Goal: Task Accomplishment & Management: Use online tool/utility

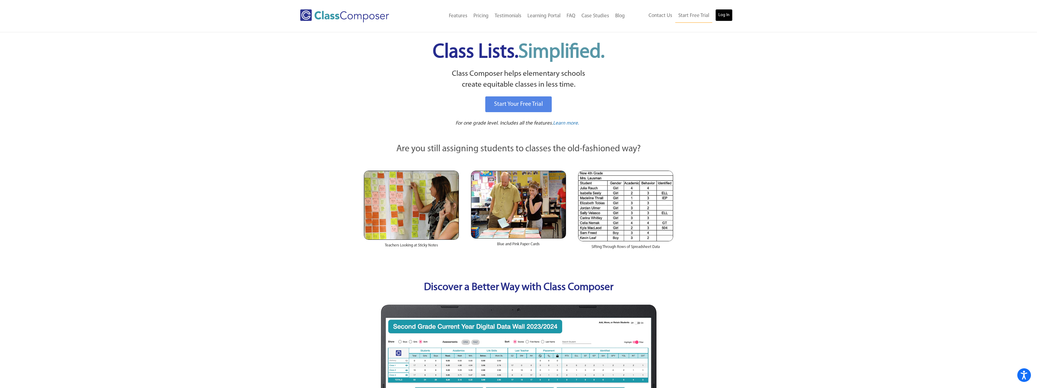
click at [726, 13] on link "Log In" at bounding box center [723, 15] width 17 height 12
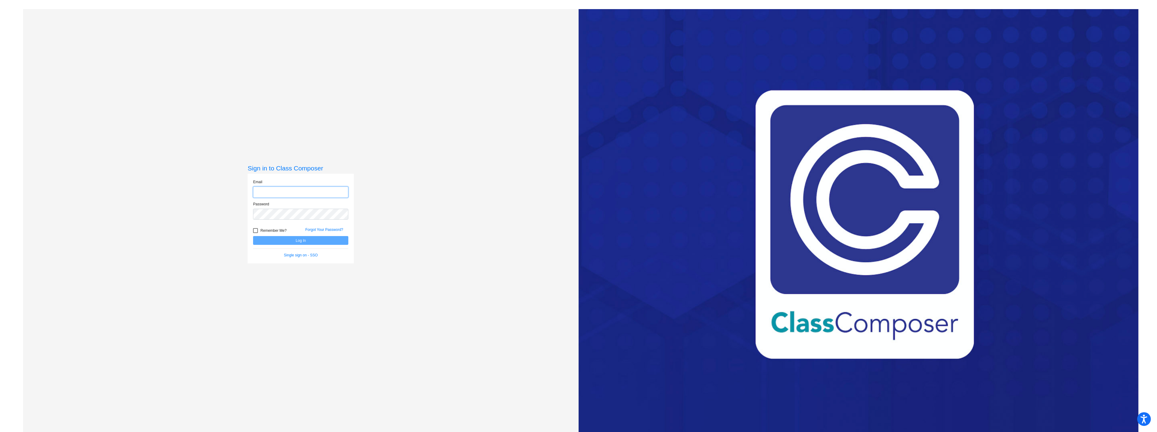
type input "[EMAIL_ADDRESS][DOMAIN_NAME]"
click at [307, 239] on button "Log In" at bounding box center [300, 240] width 95 height 9
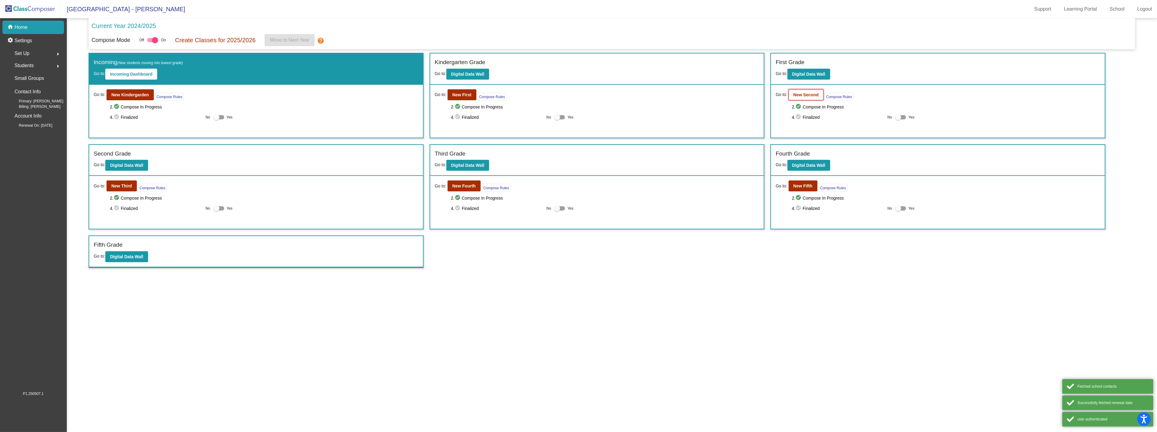
click at [808, 92] on b "New Second" at bounding box center [806, 94] width 25 height 5
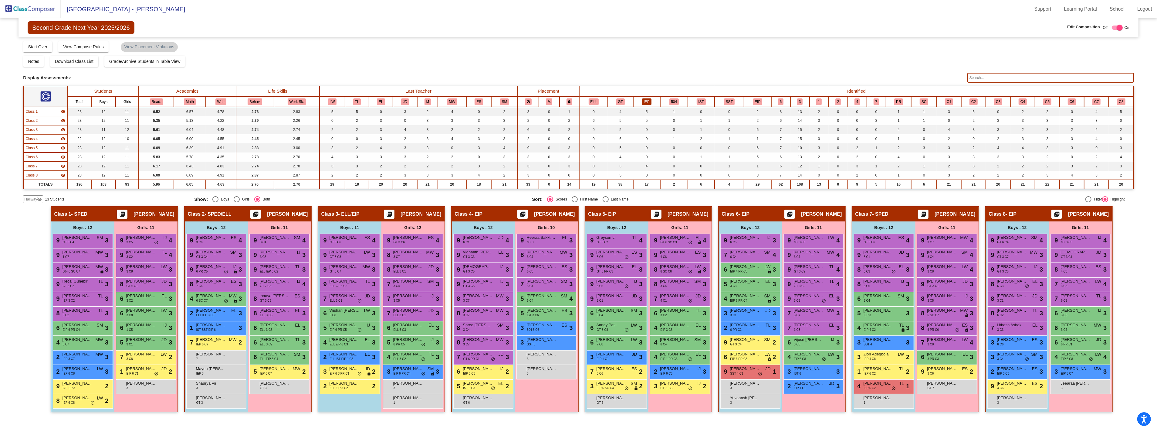
click at [647, 99] on button "IEP" at bounding box center [646, 101] width 9 height 7
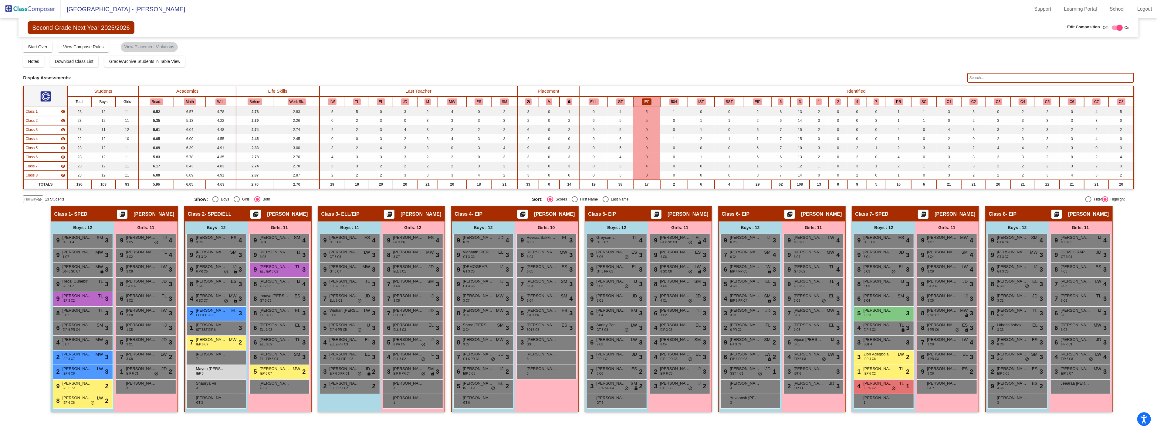
click at [36, 8] on img at bounding box center [30, 9] width 61 height 18
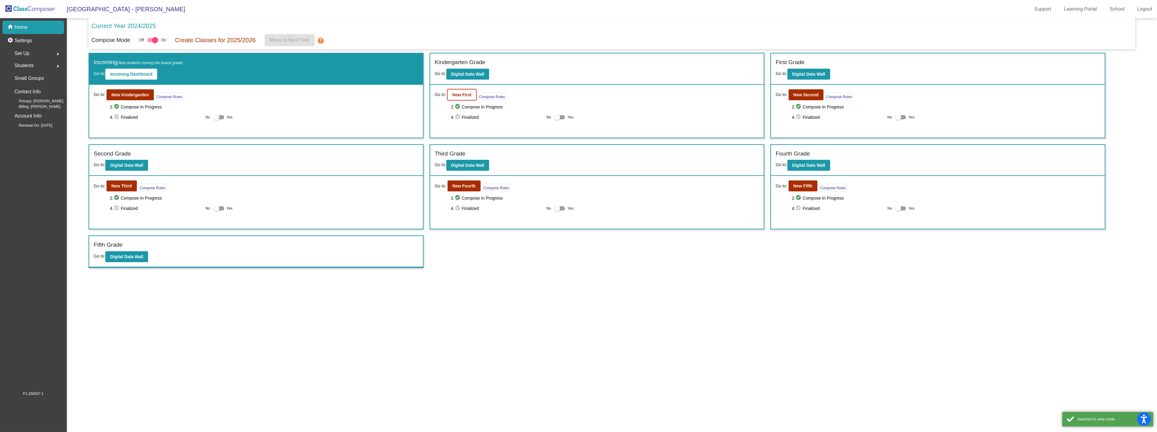
click at [451, 96] on button "New First" at bounding box center [462, 94] width 29 height 11
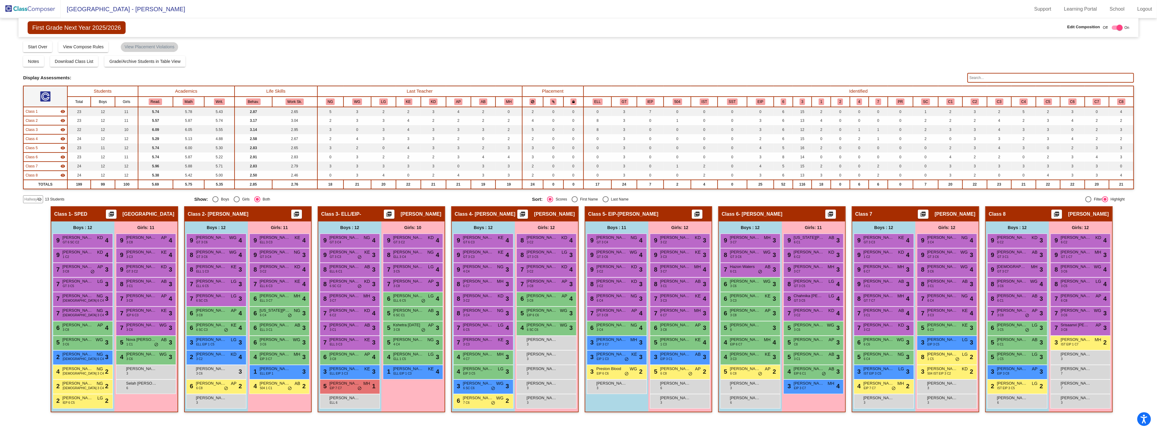
click at [29, 8] on img at bounding box center [30, 9] width 61 height 18
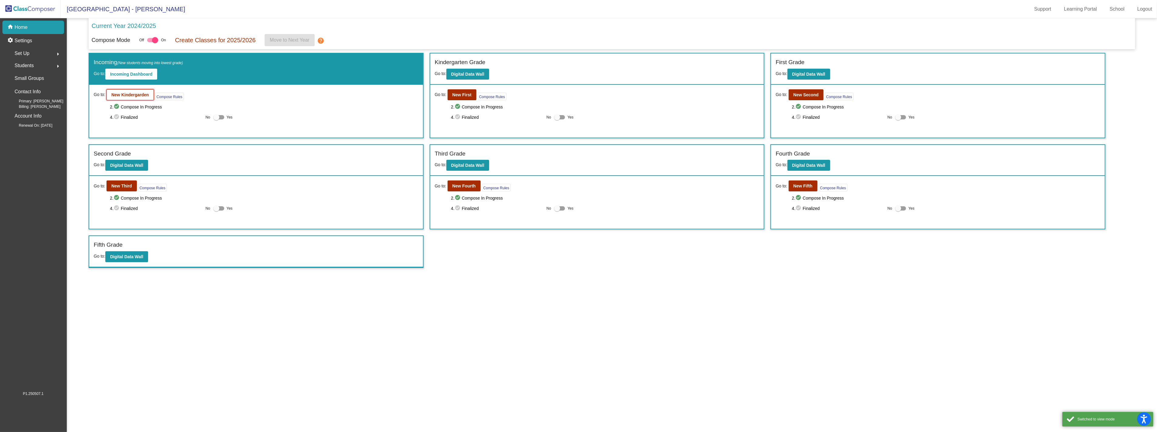
click at [122, 95] on b "New Kindergarden" at bounding box center [130, 94] width 38 height 5
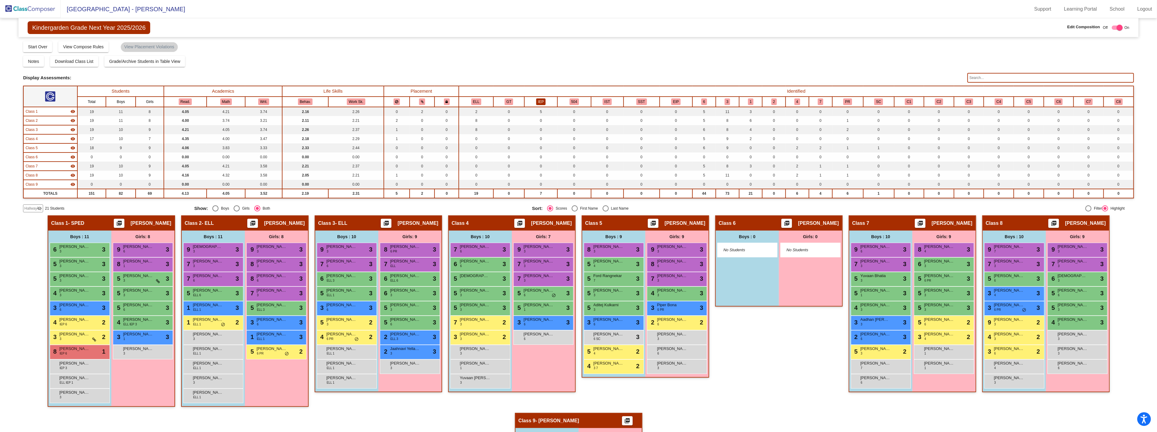
click at [543, 101] on button "IEP" at bounding box center [540, 101] width 9 height 7
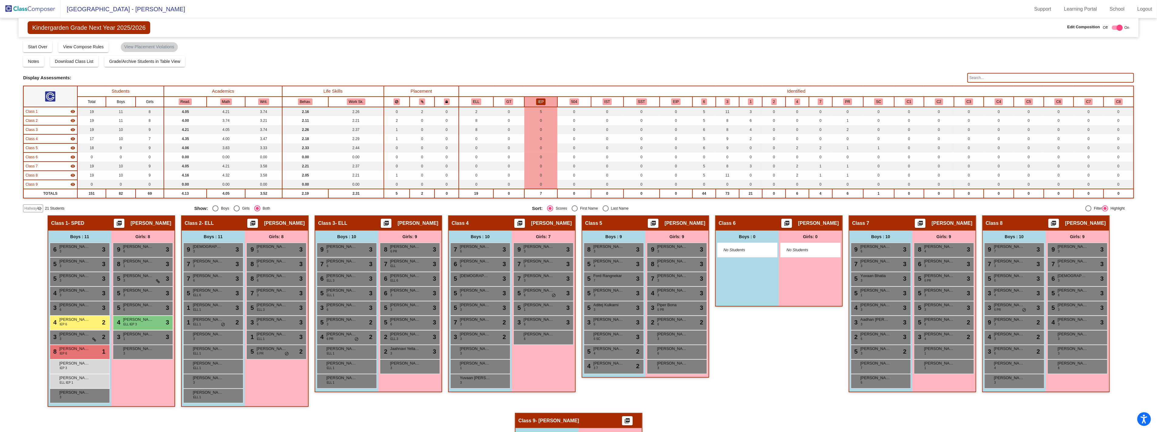
click at [22, 11] on img at bounding box center [30, 9] width 61 height 18
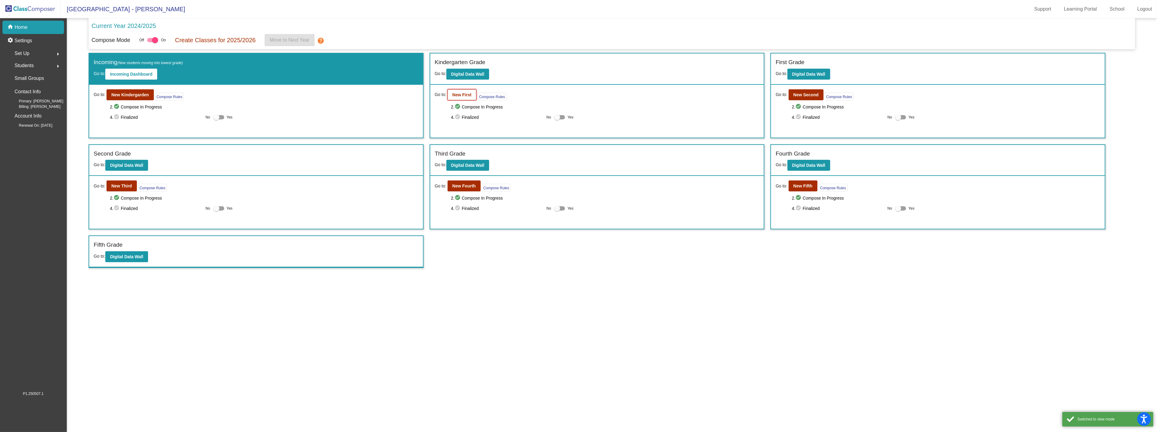
click at [459, 97] on button "New First" at bounding box center [462, 94] width 29 height 11
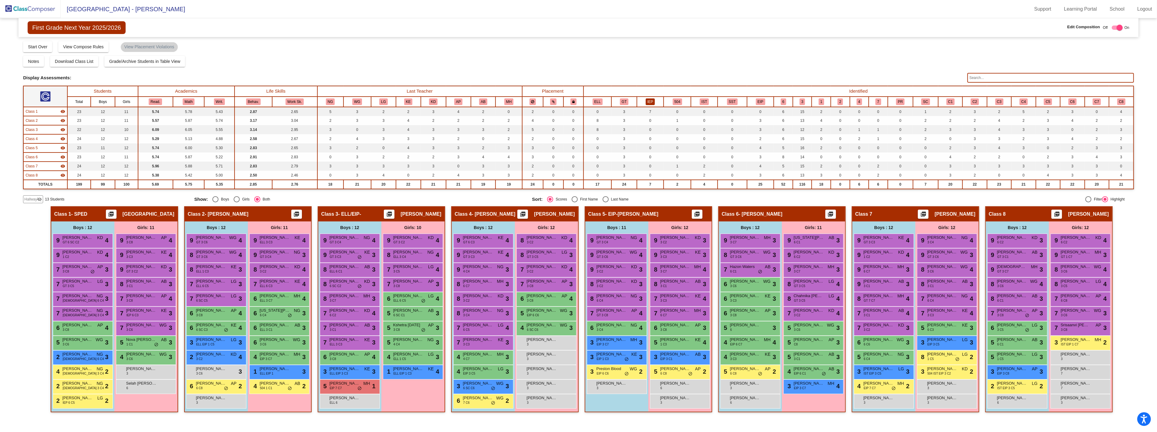
click at [653, 100] on button "IEP" at bounding box center [650, 101] width 9 height 7
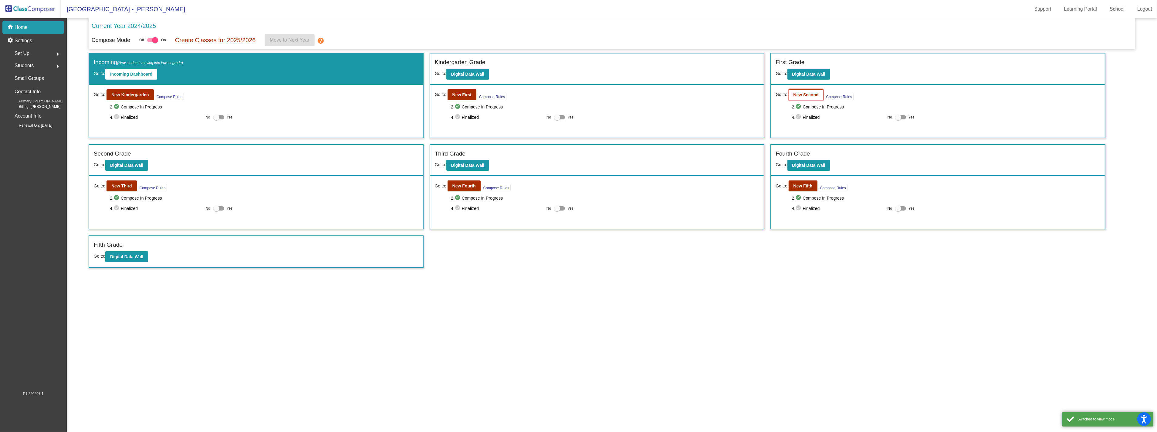
click at [794, 95] on b "New Second" at bounding box center [806, 94] width 25 height 5
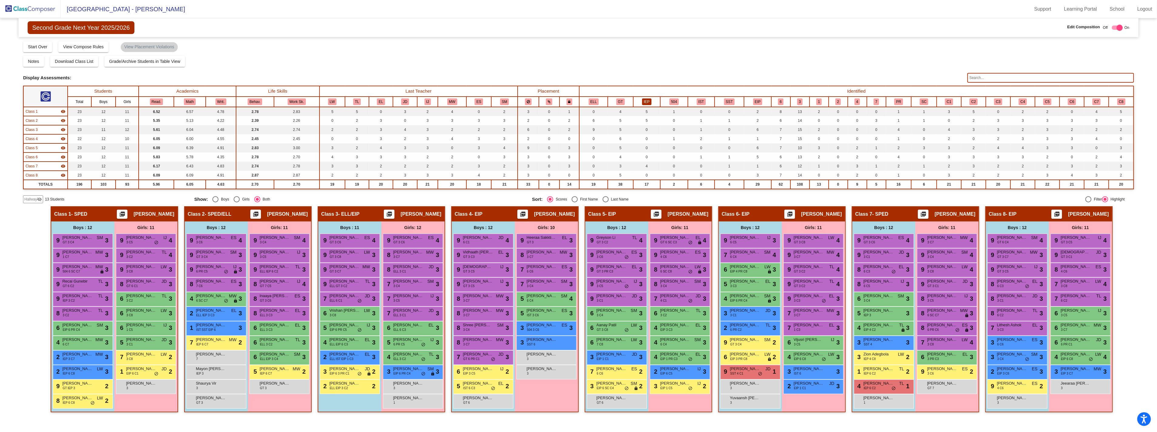
click at [650, 99] on button "IEP" at bounding box center [646, 101] width 9 height 7
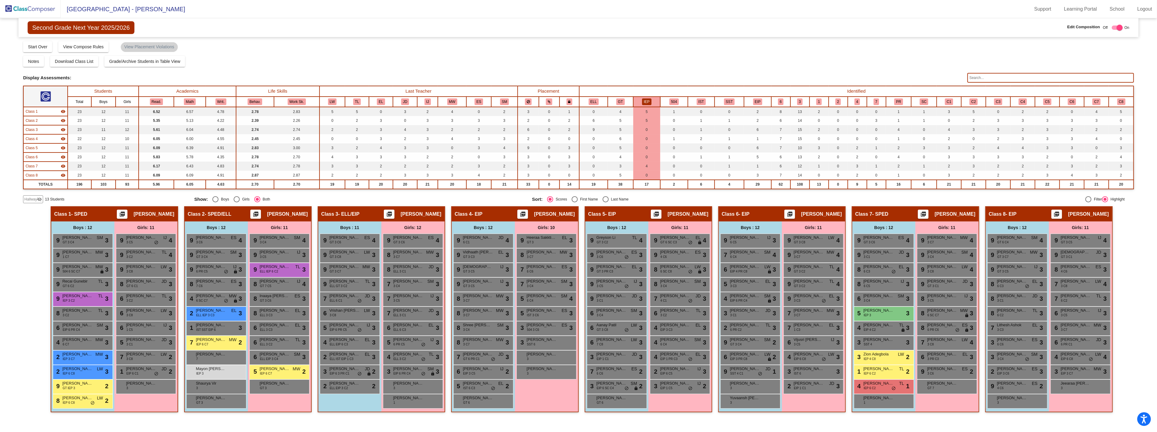
click at [19, 16] on img at bounding box center [30, 9] width 61 height 18
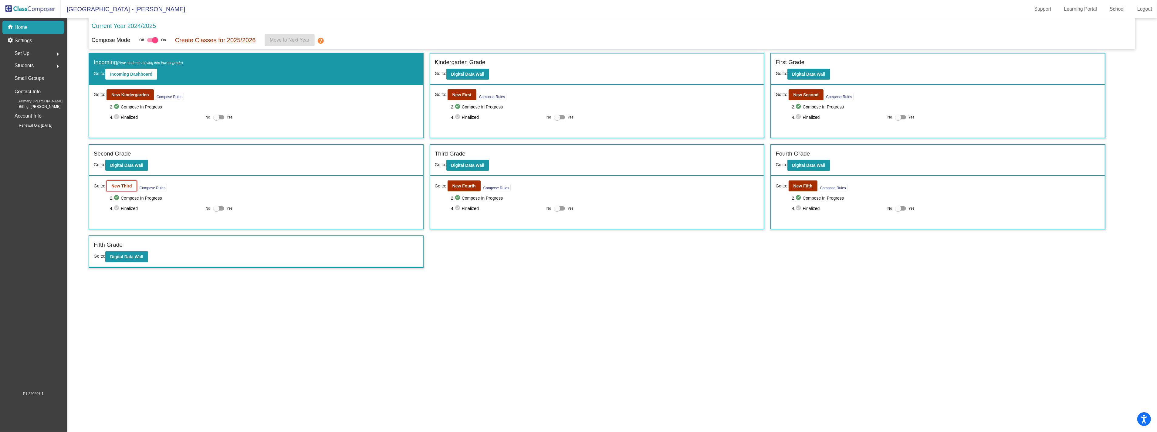
click at [121, 185] on b "New Third" at bounding box center [121, 185] width 21 height 5
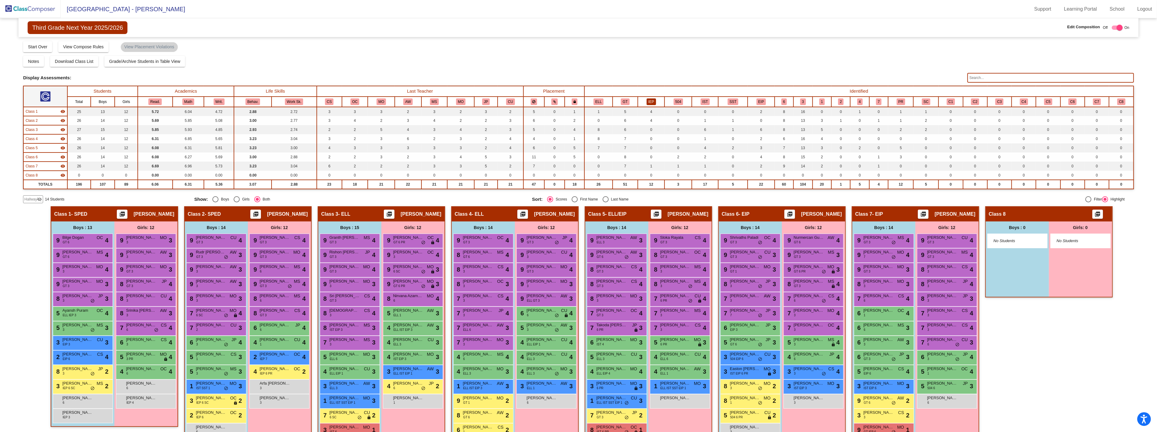
click at [653, 101] on button "IEP" at bounding box center [651, 101] width 9 height 7
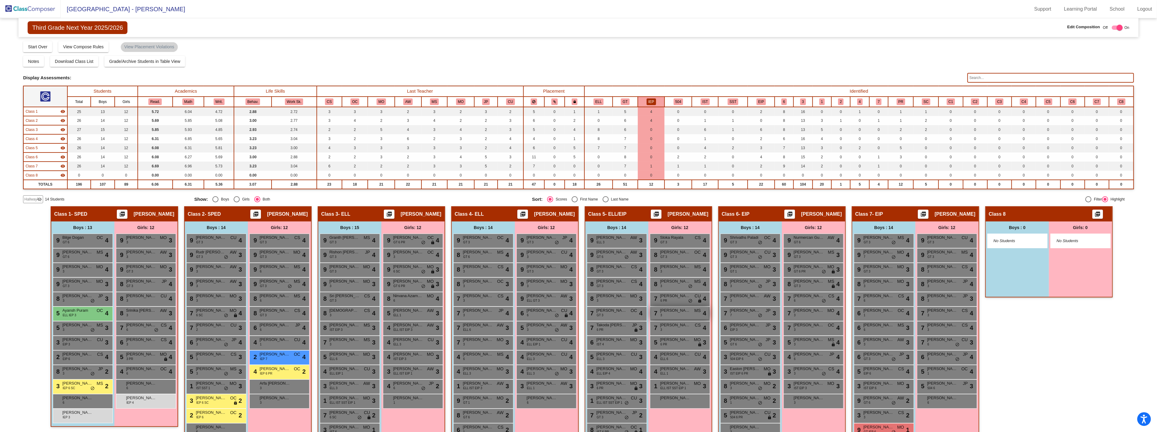
scroll to position [28, 0]
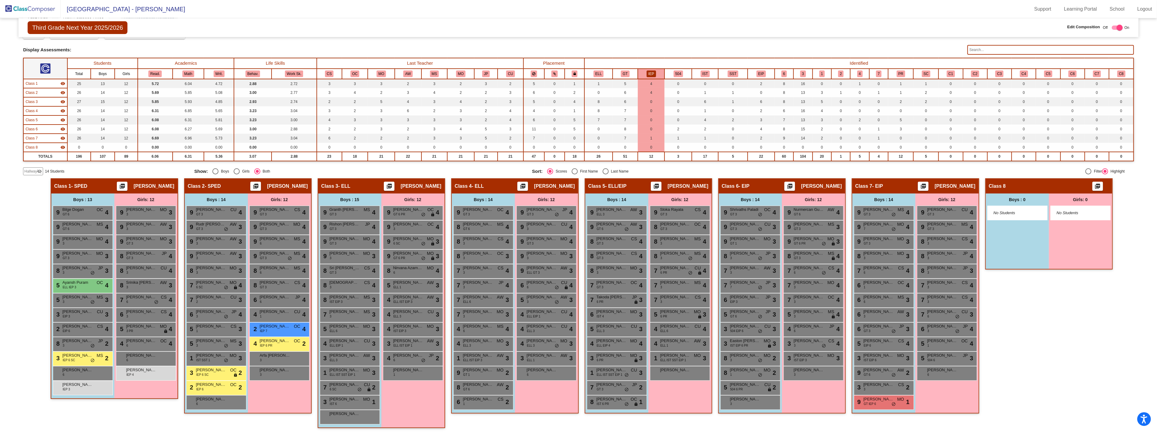
click at [42, 12] on img at bounding box center [30, 9] width 61 height 18
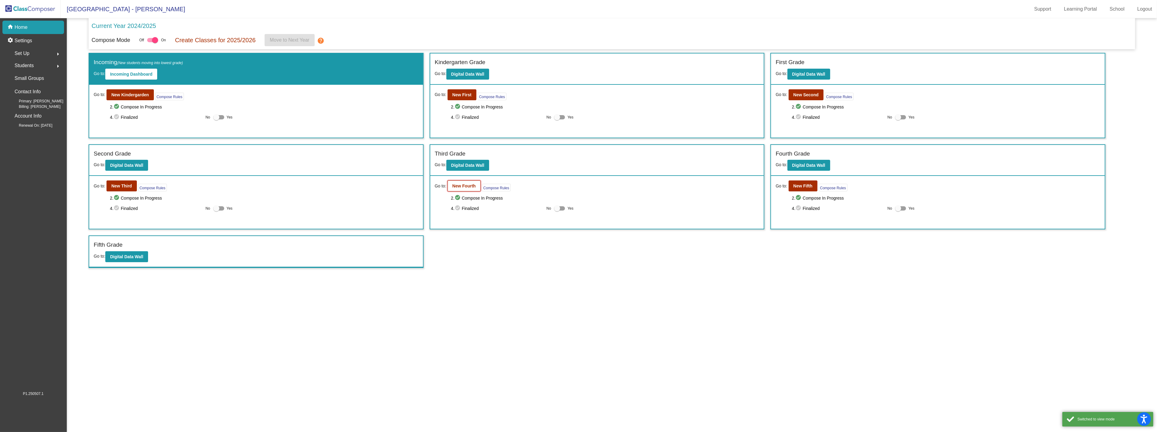
click at [457, 184] on b "New Fourth" at bounding box center [463, 185] width 23 height 5
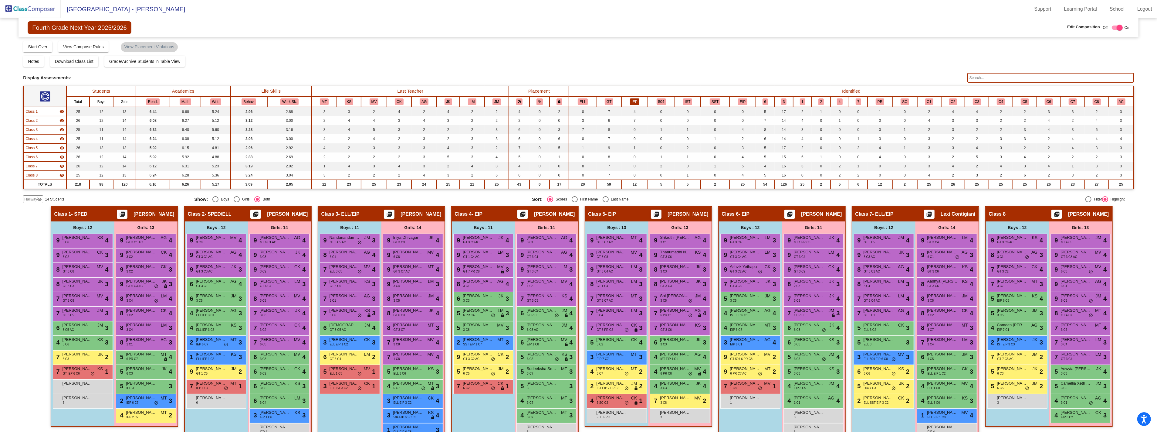
click at [638, 102] on button "IEP" at bounding box center [634, 101] width 9 height 7
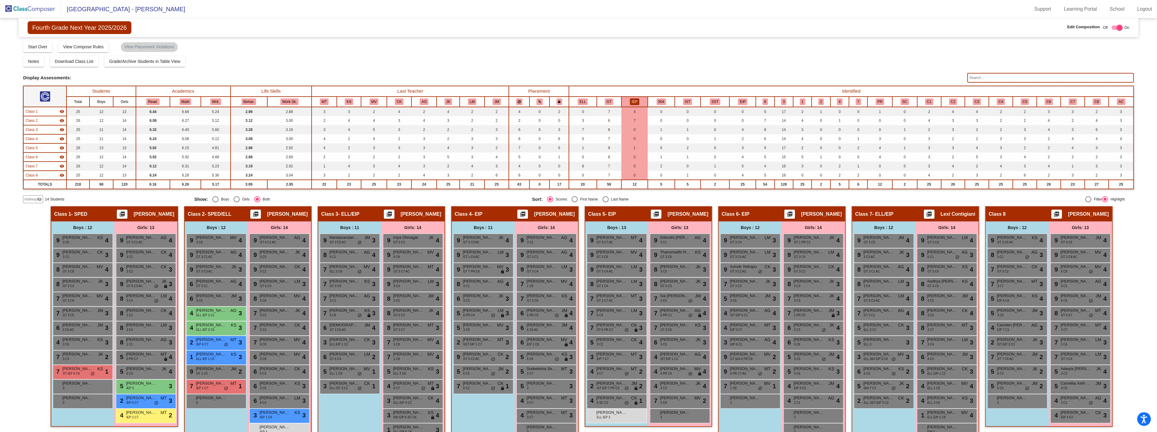
scroll to position [13, 0]
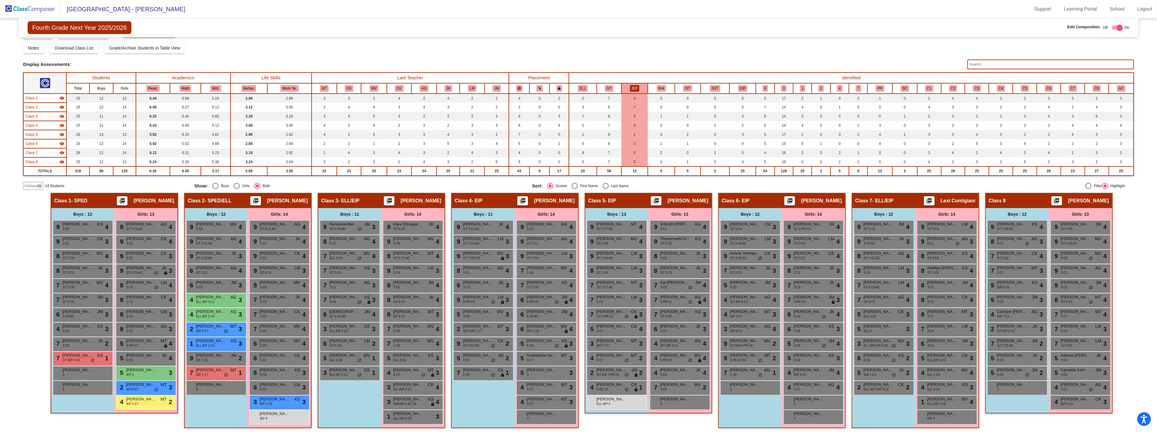
click at [32, 10] on img at bounding box center [30, 9] width 61 height 18
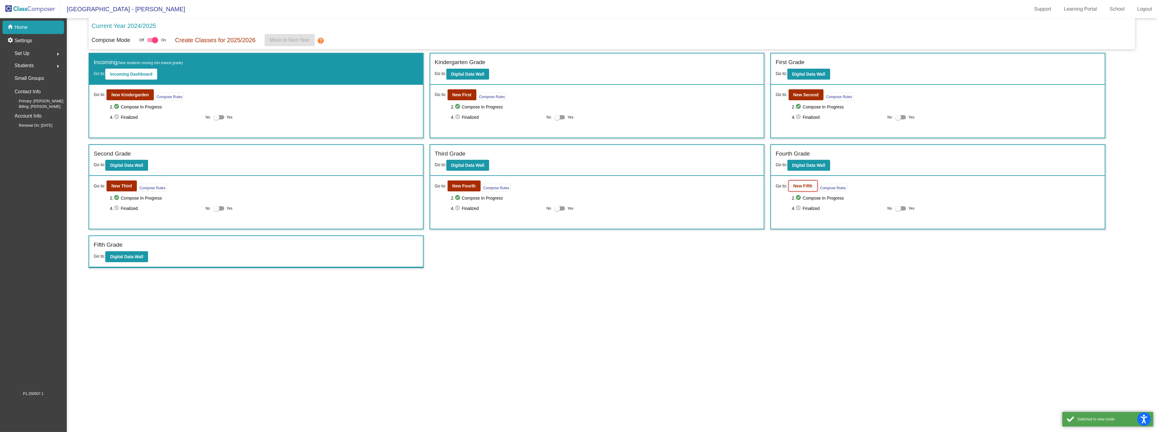
click at [801, 186] on b "New Fifth" at bounding box center [803, 185] width 19 height 5
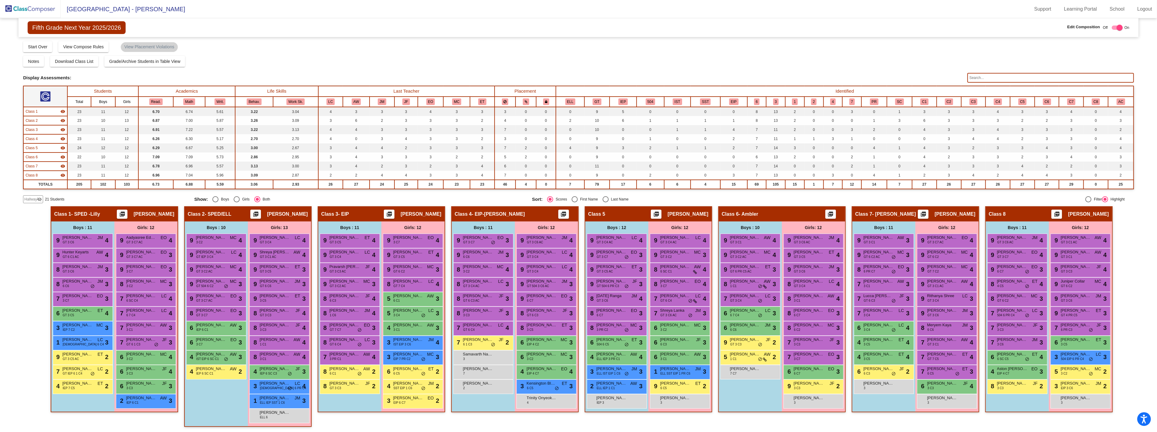
click at [627, 104] on th "IEP" at bounding box center [623, 101] width 27 height 10
